Goal: Task Accomplishment & Management: Use online tool/utility

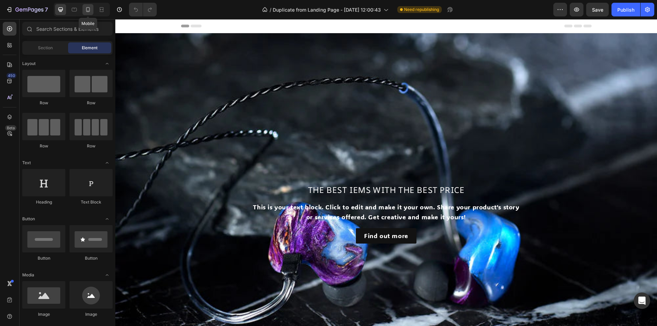
click at [85, 6] on icon at bounding box center [87, 9] width 7 height 7
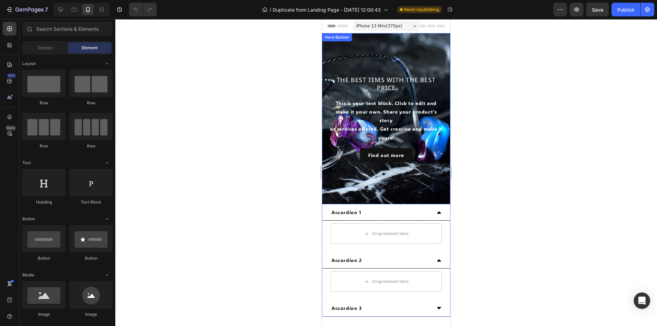
click at [350, 59] on div "Background Image" at bounding box center [386, 118] width 128 height 171
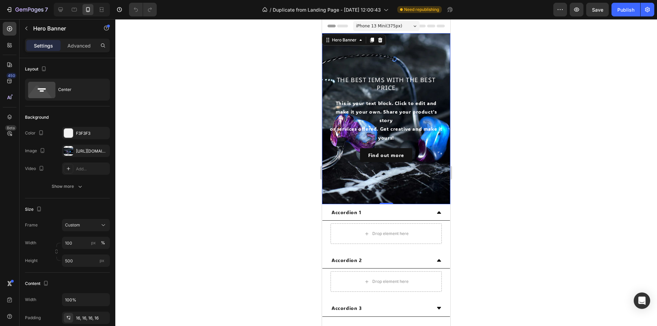
click at [73, 47] on p "Advanced" at bounding box center [78, 45] width 23 height 7
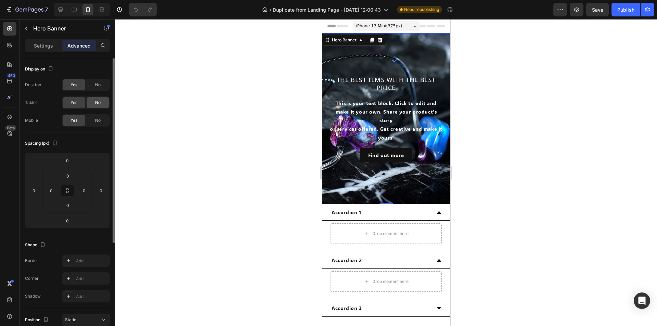
click at [96, 105] on span "No" at bounding box center [97, 103] width 5 height 6
click at [101, 85] on span "No" at bounding box center [97, 85] width 5 height 6
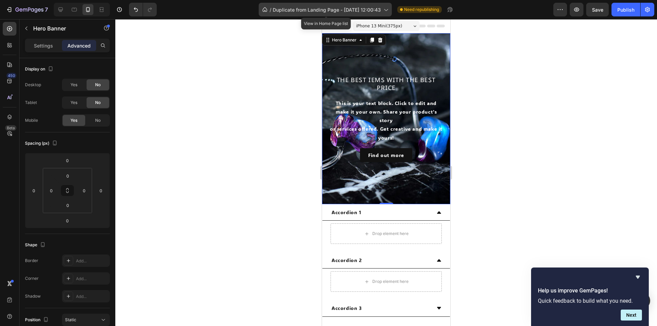
click at [302, 11] on span "Duplicate from Landing Page - [DATE] 12:00:43" at bounding box center [327, 9] width 108 height 7
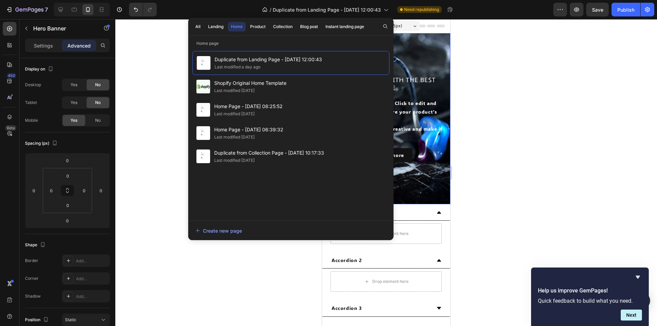
click at [209, 19] on div "All Landing Home Product Collection Blog post Instant landing page" at bounding box center [279, 27] width 183 height 18
click at [215, 23] on button "Landing" at bounding box center [216, 27] width 22 height 10
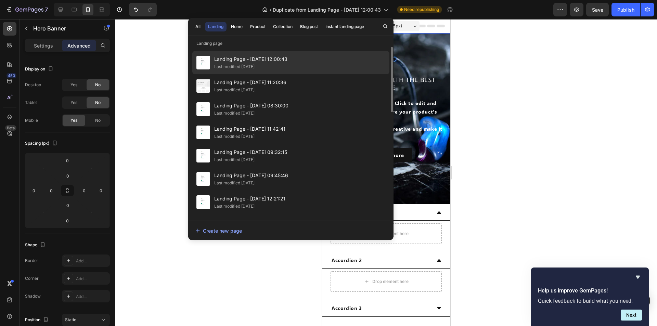
click at [254, 67] on div "Last modified [DATE]" at bounding box center [234, 66] width 40 height 7
